Goal: Task Accomplishment & Management: Manage account settings

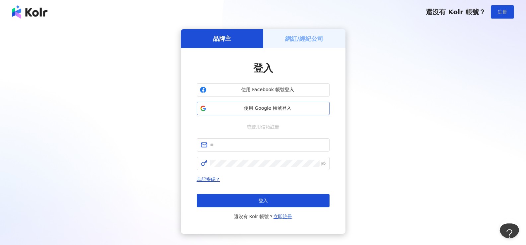
click at [276, 108] on span "使用 Google 帳號登入" at bounding box center [267, 108] width 117 height 7
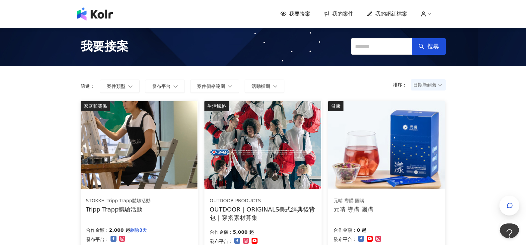
click at [425, 15] on icon at bounding box center [423, 14] width 6 height 6
click at [396, 17] on span "我的網紅檔案" at bounding box center [391, 13] width 32 height 7
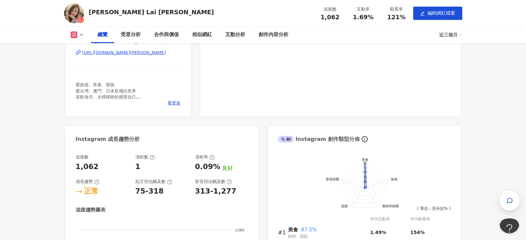
scroll to position [166, 0]
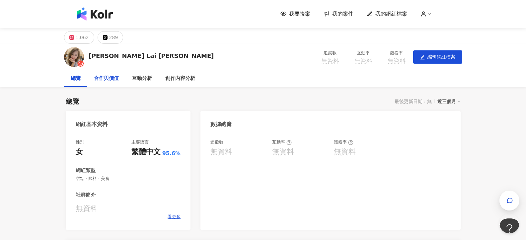
click at [106, 78] on div "合作與價值" at bounding box center [106, 79] width 25 height 8
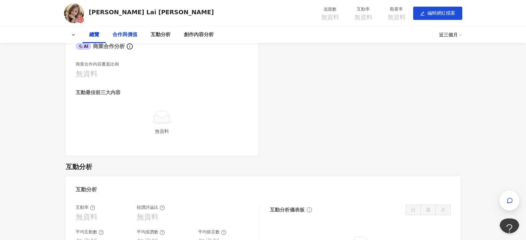
scroll to position [228, 0]
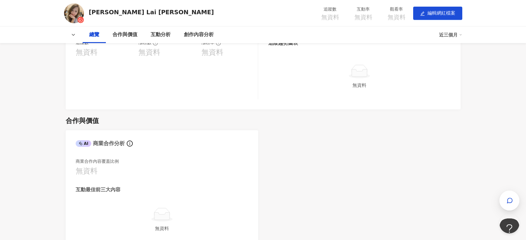
click at [118, 15] on div "[PERSON_NAME] Lai [PERSON_NAME]" at bounding box center [151, 12] width 125 height 8
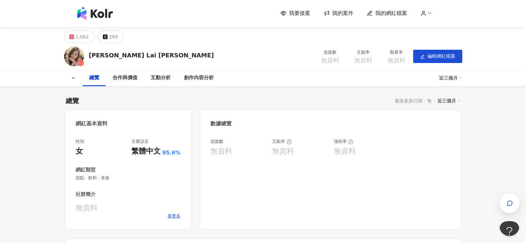
scroll to position [0, 0]
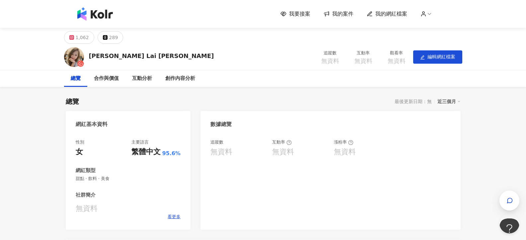
click at [86, 16] on img at bounding box center [95, 13] width 36 height 13
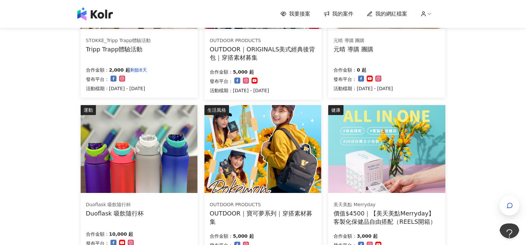
scroll to position [166, 0]
